Goal: Task Accomplishment & Management: Manage account settings

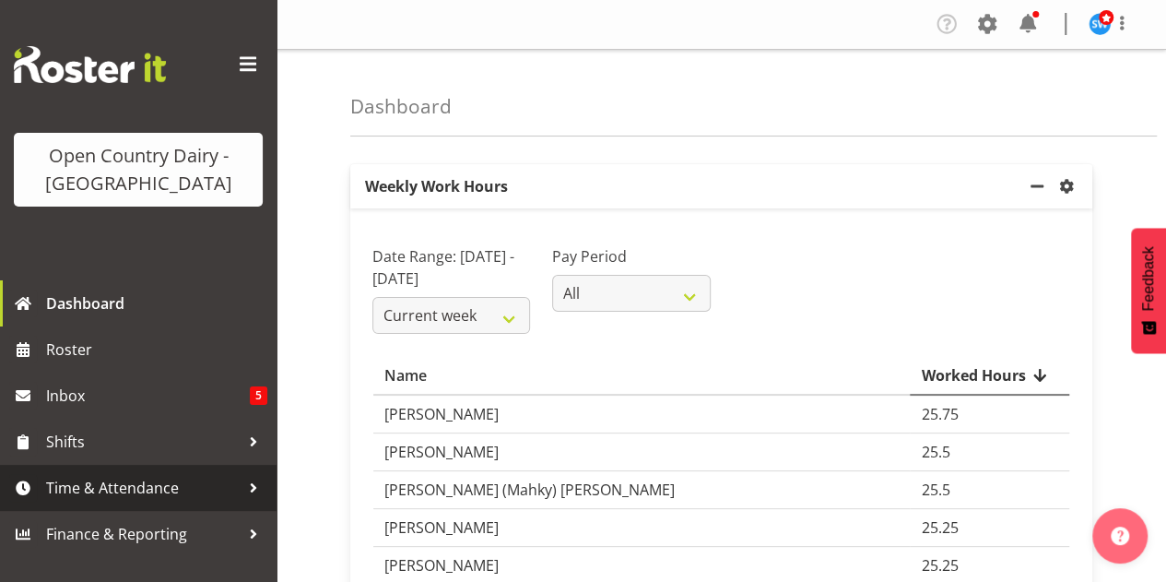
click at [131, 492] on span "Time & Attendance" at bounding box center [143, 488] width 194 height 28
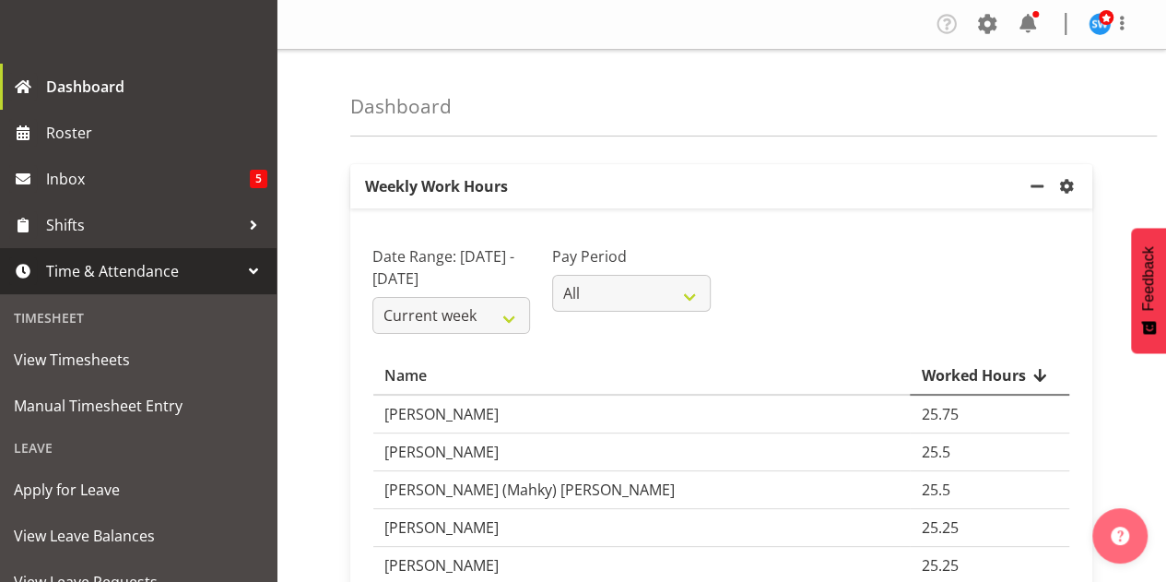
scroll to position [258, 0]
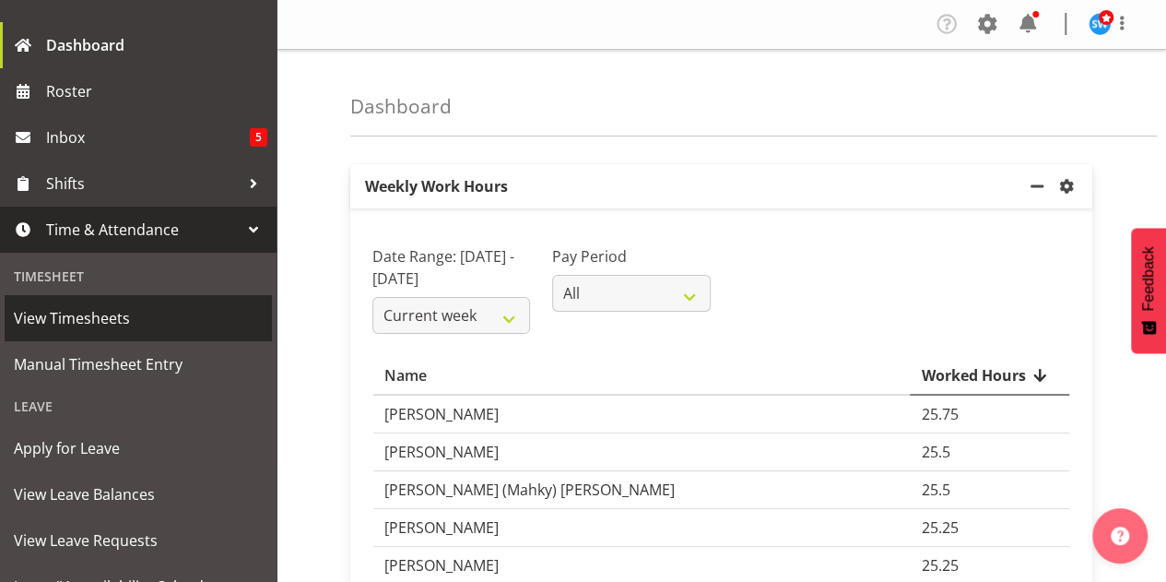
click at [92, 317] on span "View Timesheets" at bounding box center [138, 318] width 249 height 28
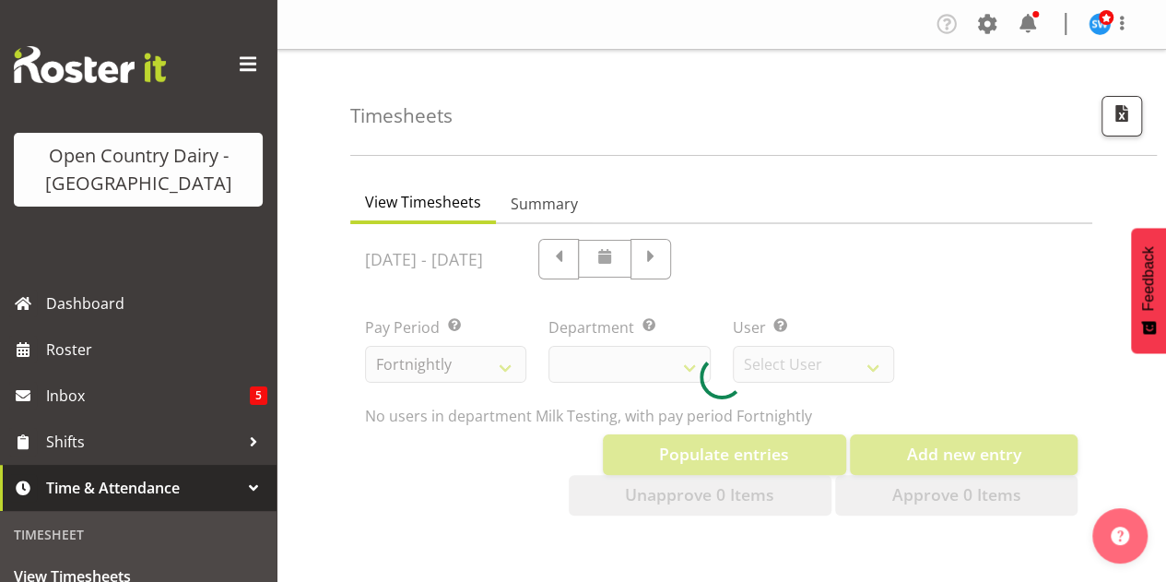
select select "733"
select select "7414"
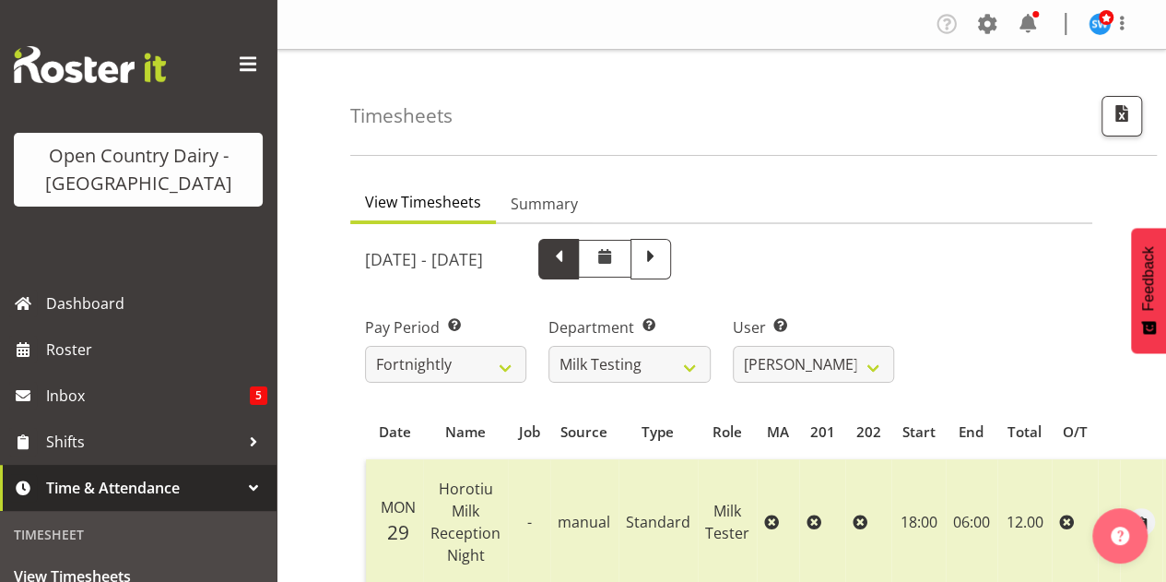
click at [571, 255] on span at bounding box center [559, 257] width 24 height 24
select select
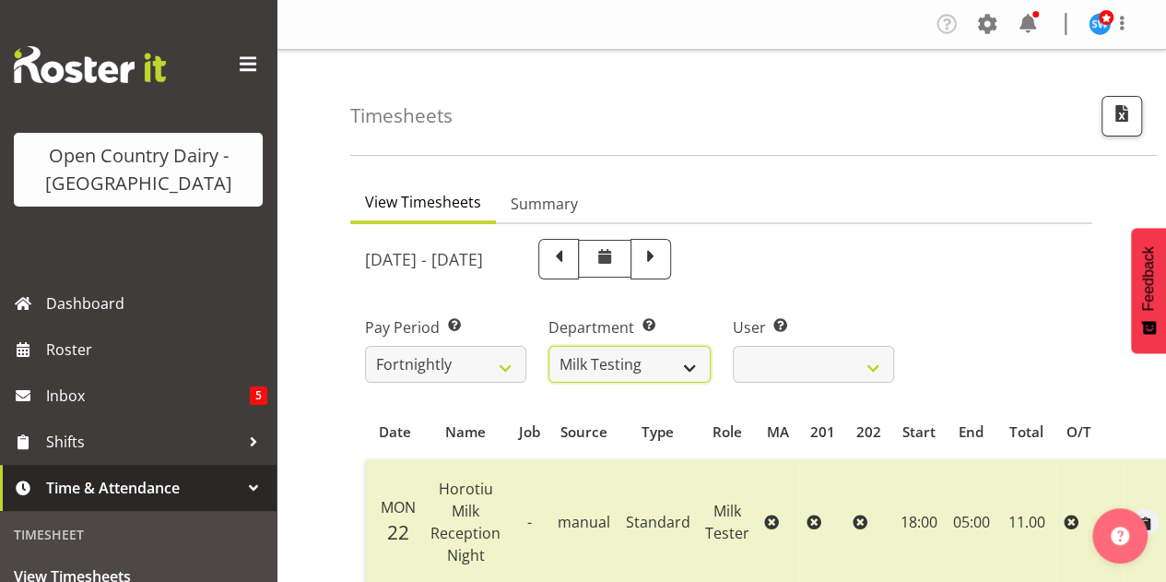
click at [686, 366] on select "701 702 703 704 705 706 707 708 709 710 711 712 713 714 715 716 717 718 719 720" at bounding box center [629, 364] width 161 height 37
click at [549, 346] on select "701 702 703 704 705 706 707 708 709 710 711 712 713 714 715 716 717 718 719 720" at bounding box center [629, 364] width 161 height 37
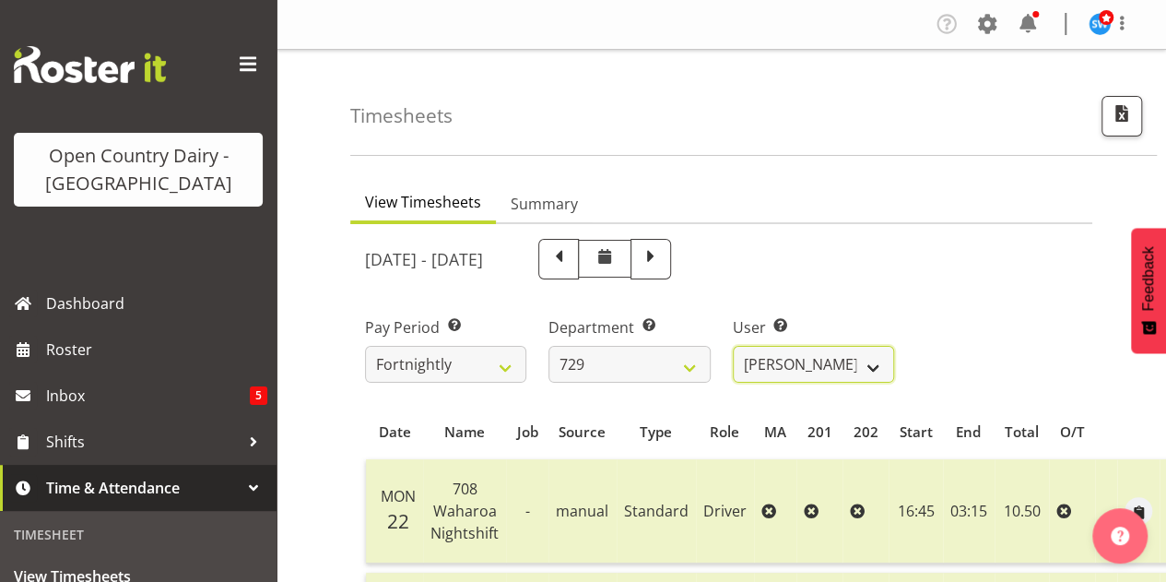
click at [841, 357] on select "Craig Schlager-Reay ✔ Dave Trepels ✔ Jimi Jack ✔ Shannan Wood ✔" at bounding box center [813, 364] width 161 height 37
click at [689, 361] on select "701 702 703 704 705 706 707 708 709 710 711 712 713 714 715 716 717 718 719 720" at bounding box center [629, 364] width 161 height 37
select select "898"
click at [549, 346] on select "701 702 703 704 705 706 707 708 709 710 711 712 713 714 715 716 717 718 719 720" at bounding box center [629, 364] width 161 height 37
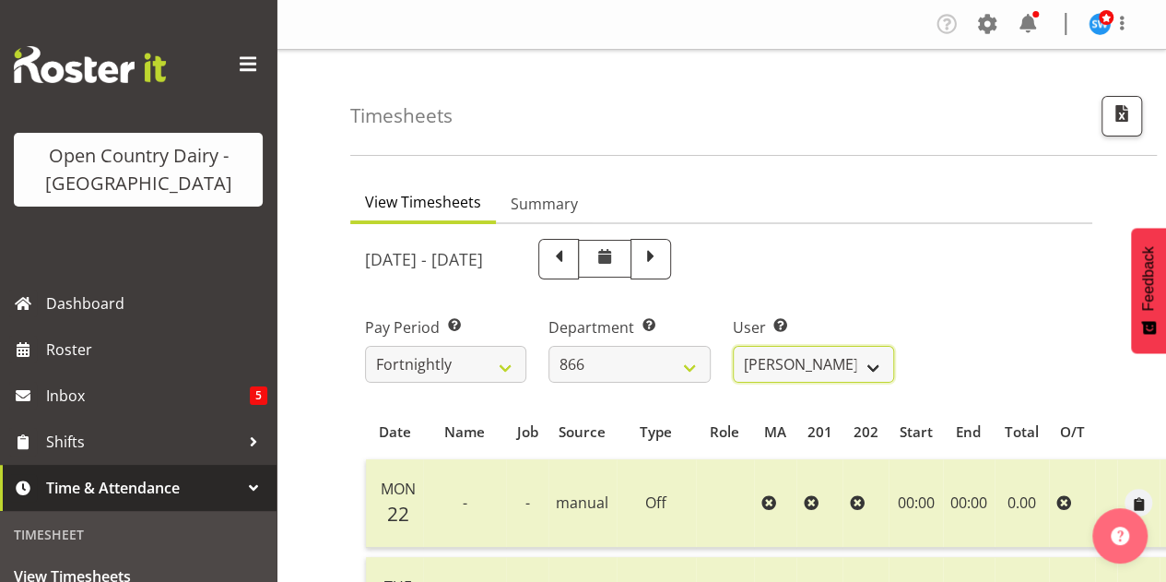
click at [850, 364] on select "Harshdeep Singh ✔ Jacques Nel ✔ Navreet Jawanda ✔ Neil Abrahams ✔" at bounding box center [813, 364] width 161 height 37
select select "11208"
click at [733, 346] on select "Harshdeep Singh ✔ Jacques Nel ✔ Navreet Jawanda ✔ Neil Abrahams ✔" at bounding box center [813, 364] width 161 height 37
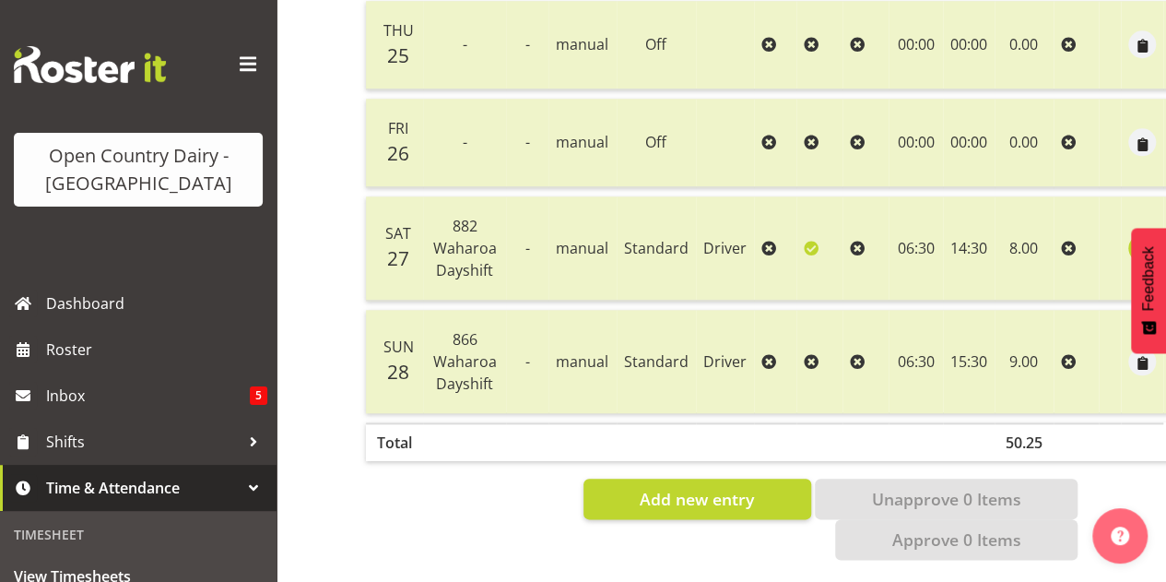
scroll to position [815, 0]
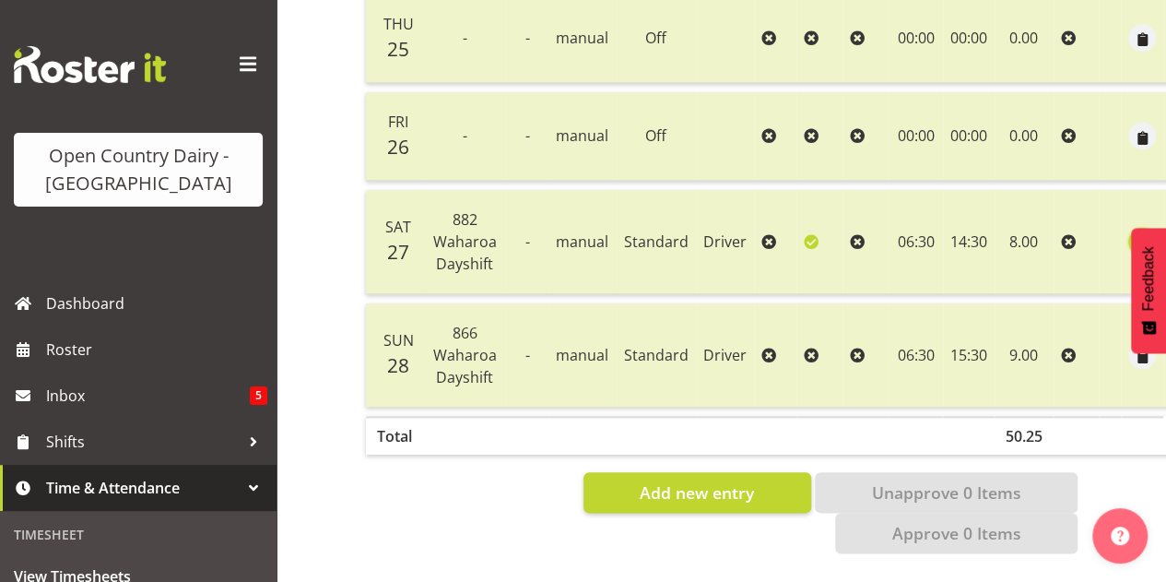
click at [1137, 232] on span "button" at bounding box center [1142, 242] width 21 height 21
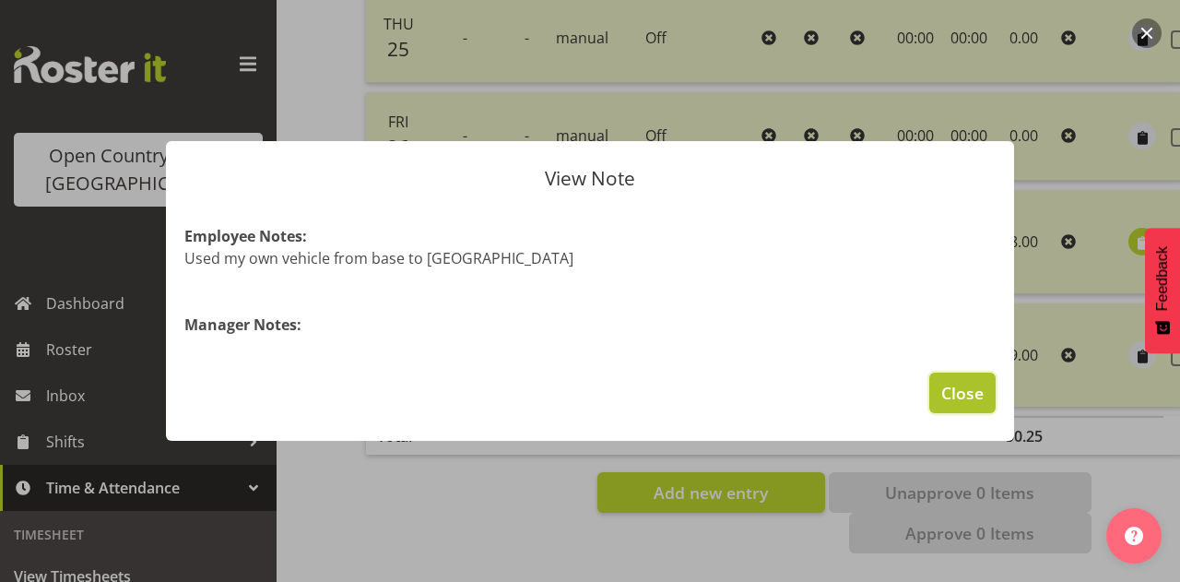
click at [961, 394] on span "Close" at bounding box center [962, 393] width 42 height 24
